Goal: Transaction & Acquisition: Purchase product/service

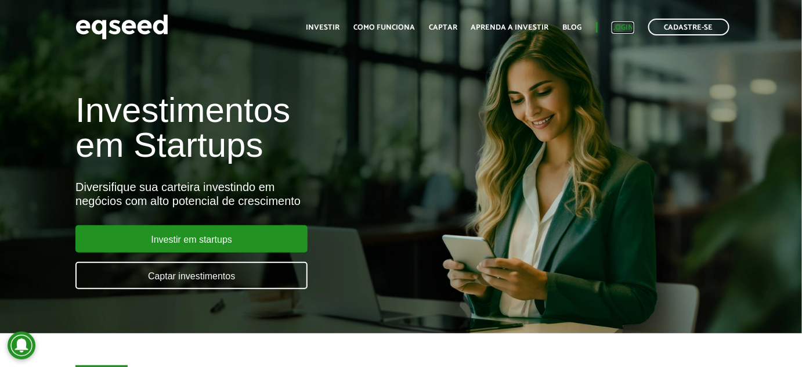
click at [631, 28] on link "Login" at bounding box center [623, 28] width 23 height 8
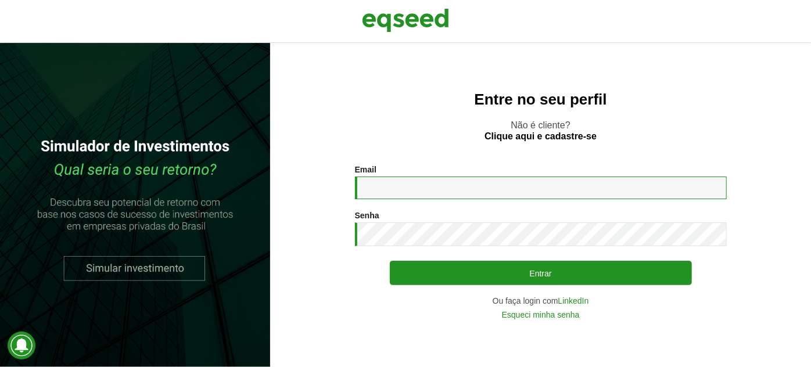
click at [501, 186] on input "Email *" at bounding box center [541, 188] width 372 height 23
type input "**********"
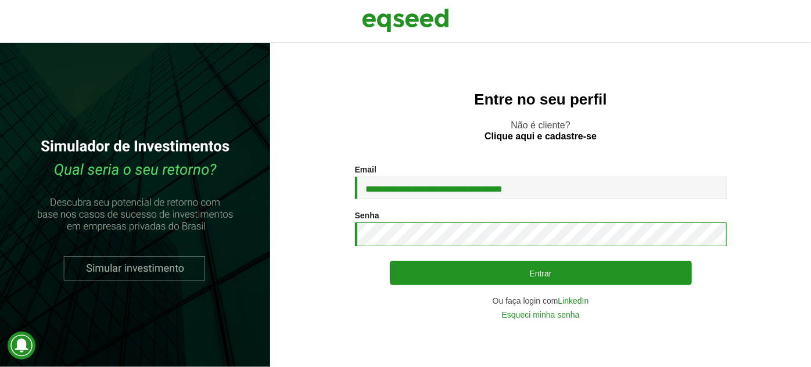
click at [390, 261] on button "Entrar" at bounding box center [541, 273] width 302 height 24
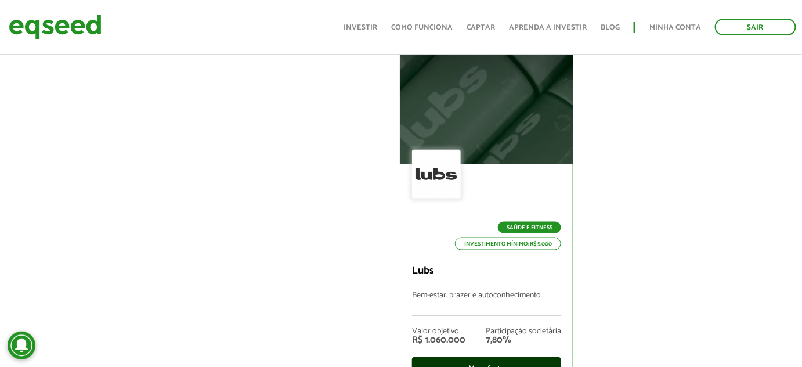
scroll to position [528, 0]
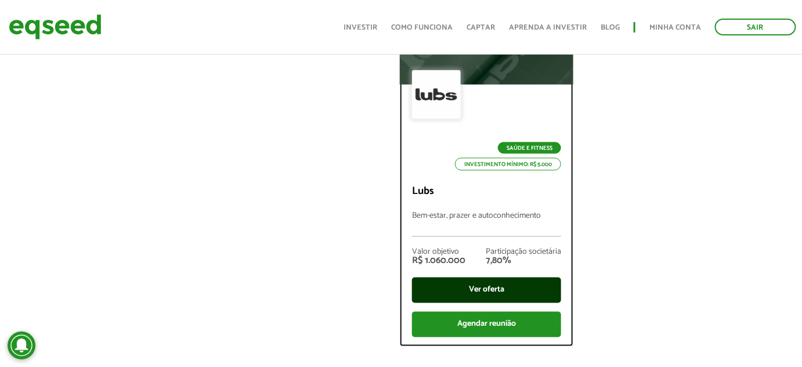
click at [525, 289] on div "Ver oferta" at bounding box center [486, 291] width 149 height 26
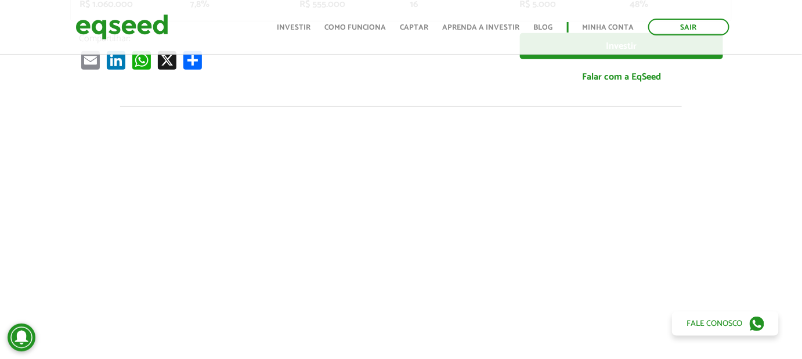
scroll to position [369, 0]
